Goal: Find specific page/section

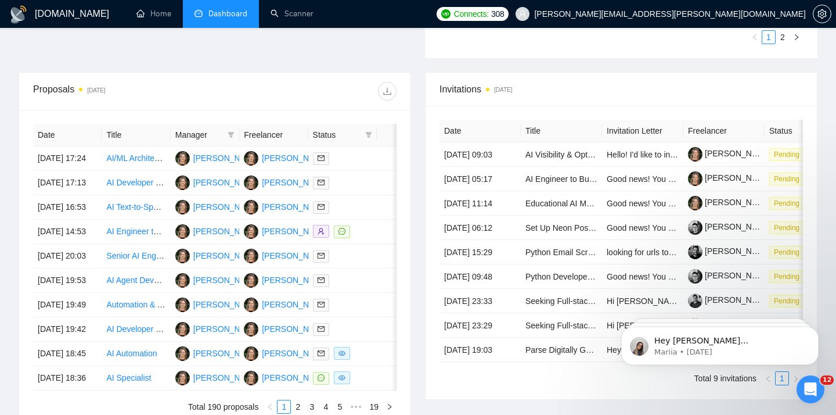
scroll to position [412, 0]
click at [554, 167] on td "AI Visibility & Optimization Consultant Needed" at bounding box center [561, 155] width 81 height 24
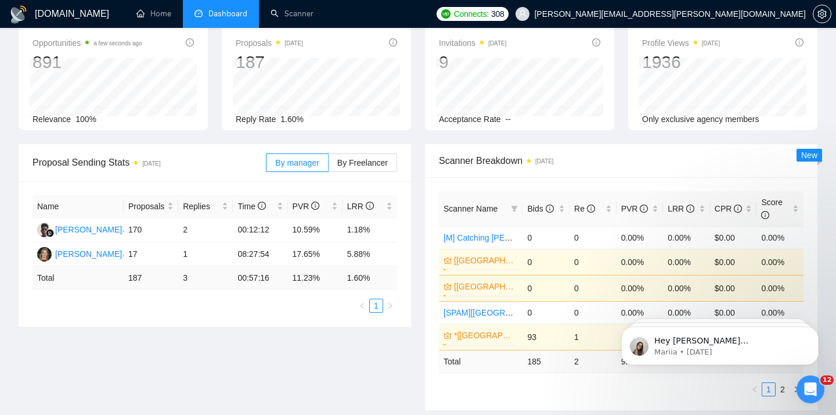
scroll to position [9, 0]
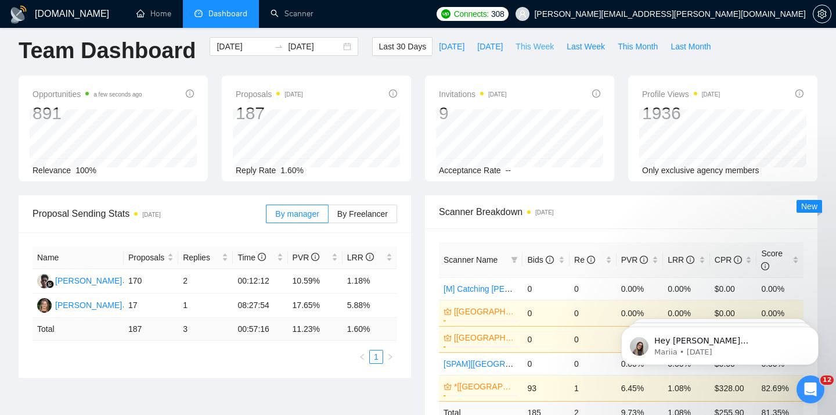
click at [530, 53] on button "This Week" at bounding box center [534, 46] width 51 height 19
type input "[DATE]"
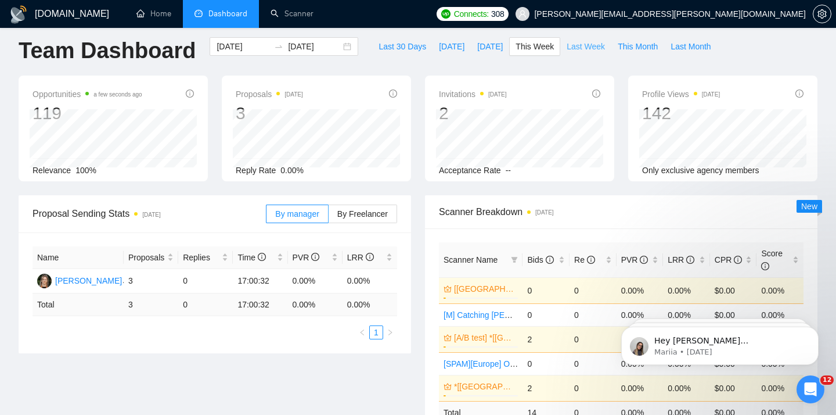
click at [581, 52] on span "Last Week" at bounding box center [586, 46] width 38 height 13
type input "[DATE]"
